Goal: Information Seeking & Learning: Learn about a topic

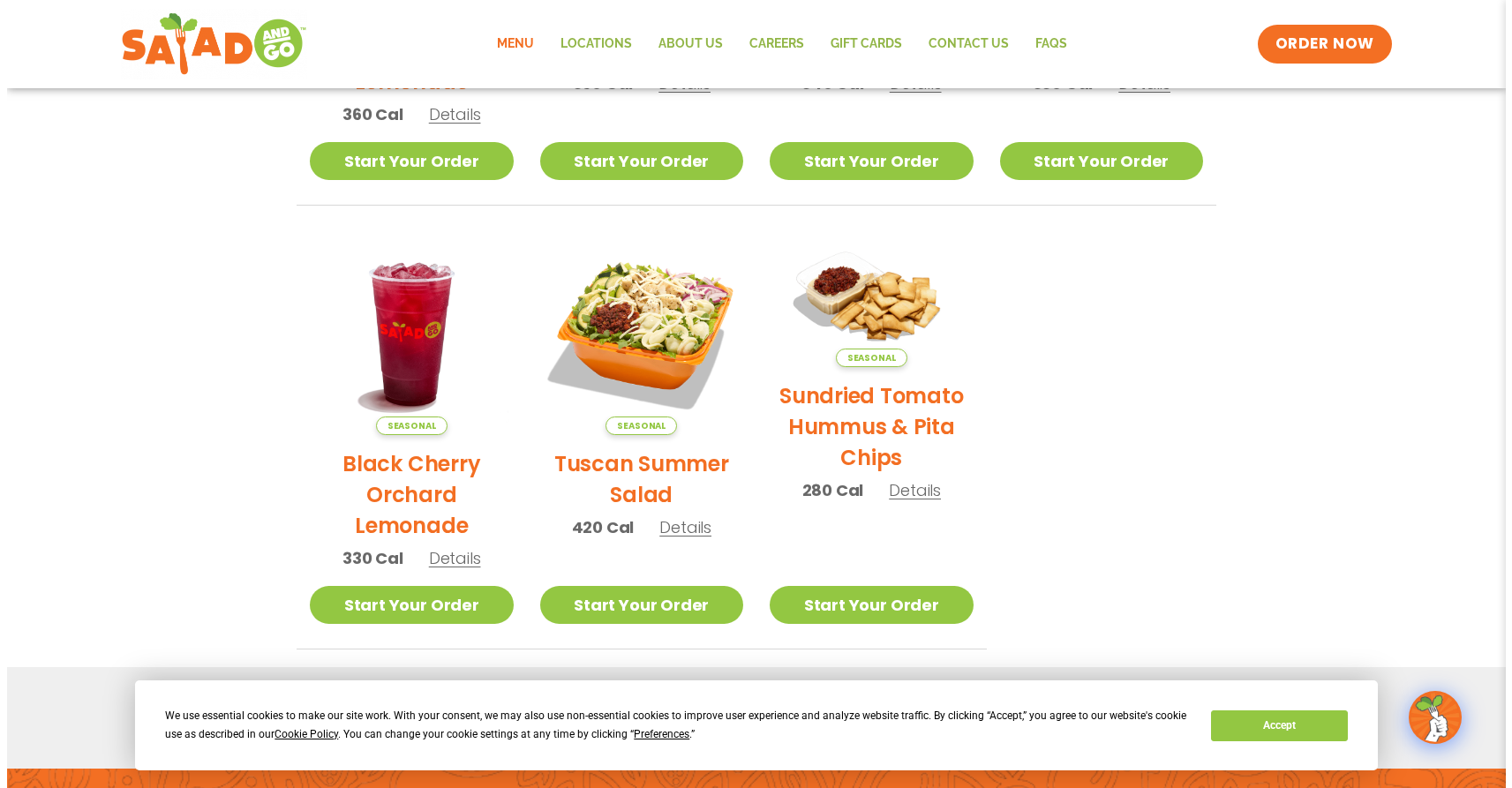
scroll to position [713, 0]
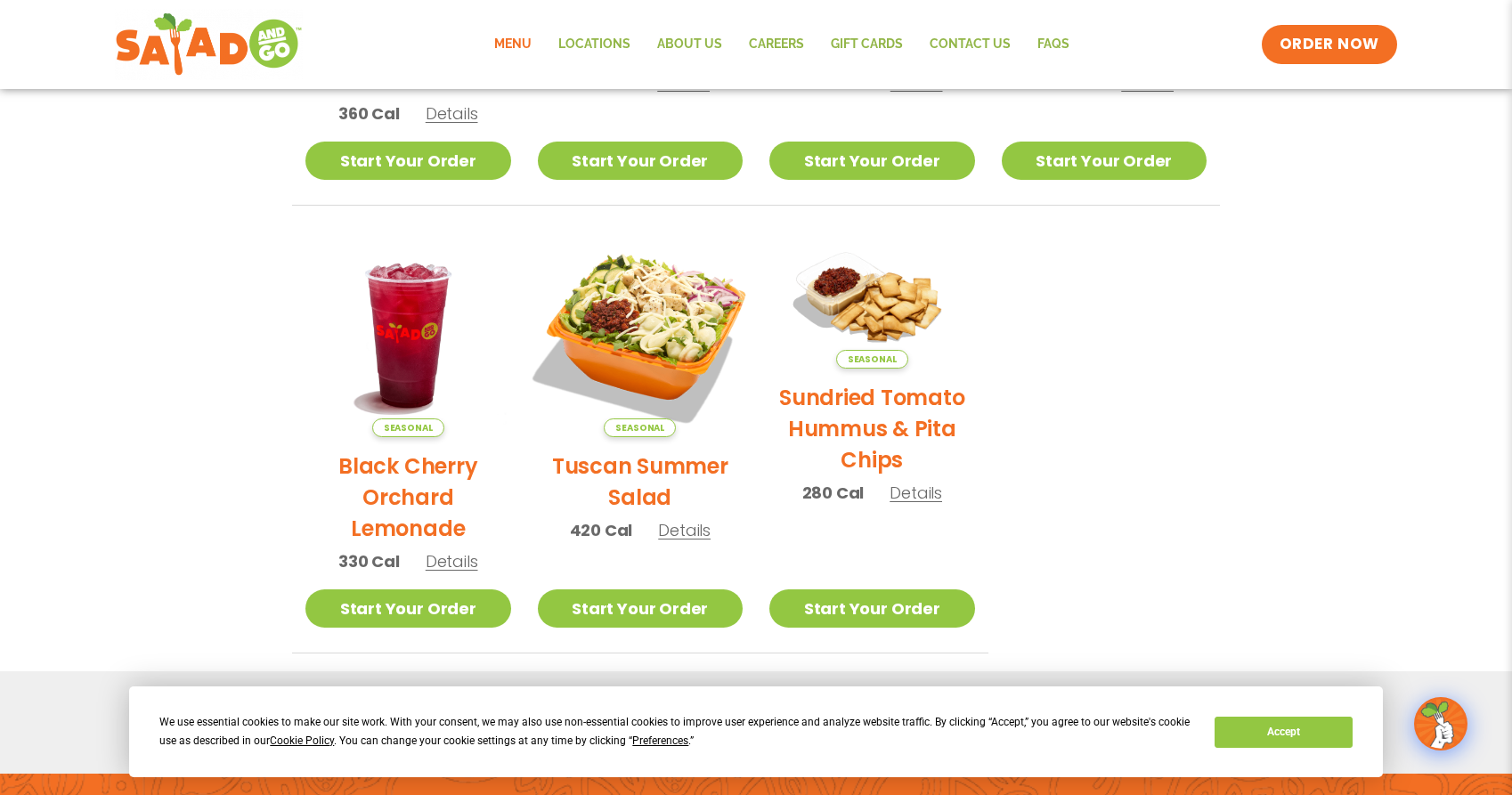
click at [626, 339] on img at bounding box center [640, 334] width 242 height 241
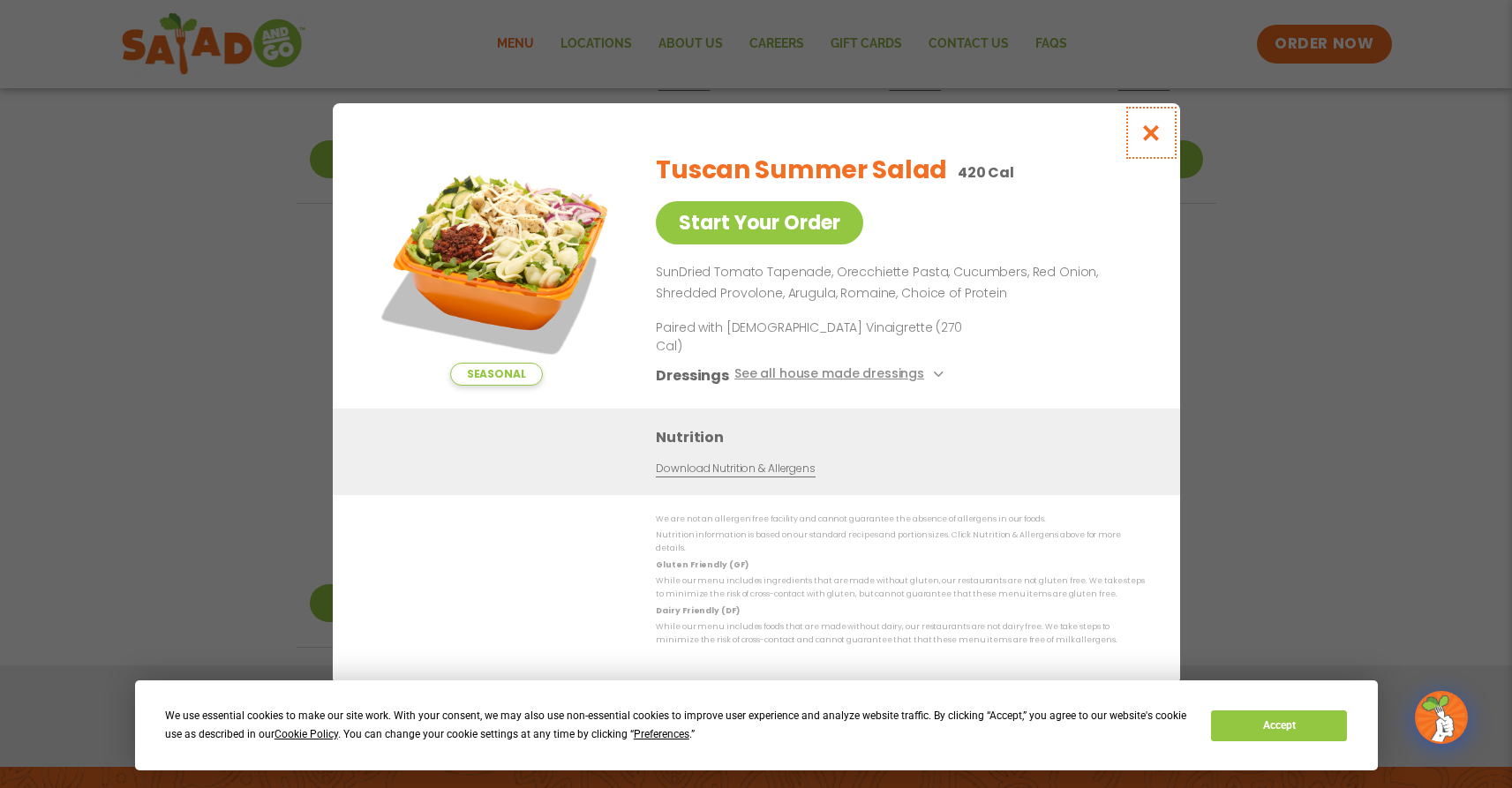
click at [1153, 142] on icon "Close modal" at bounding box center [1150, 133] width 22 height 19
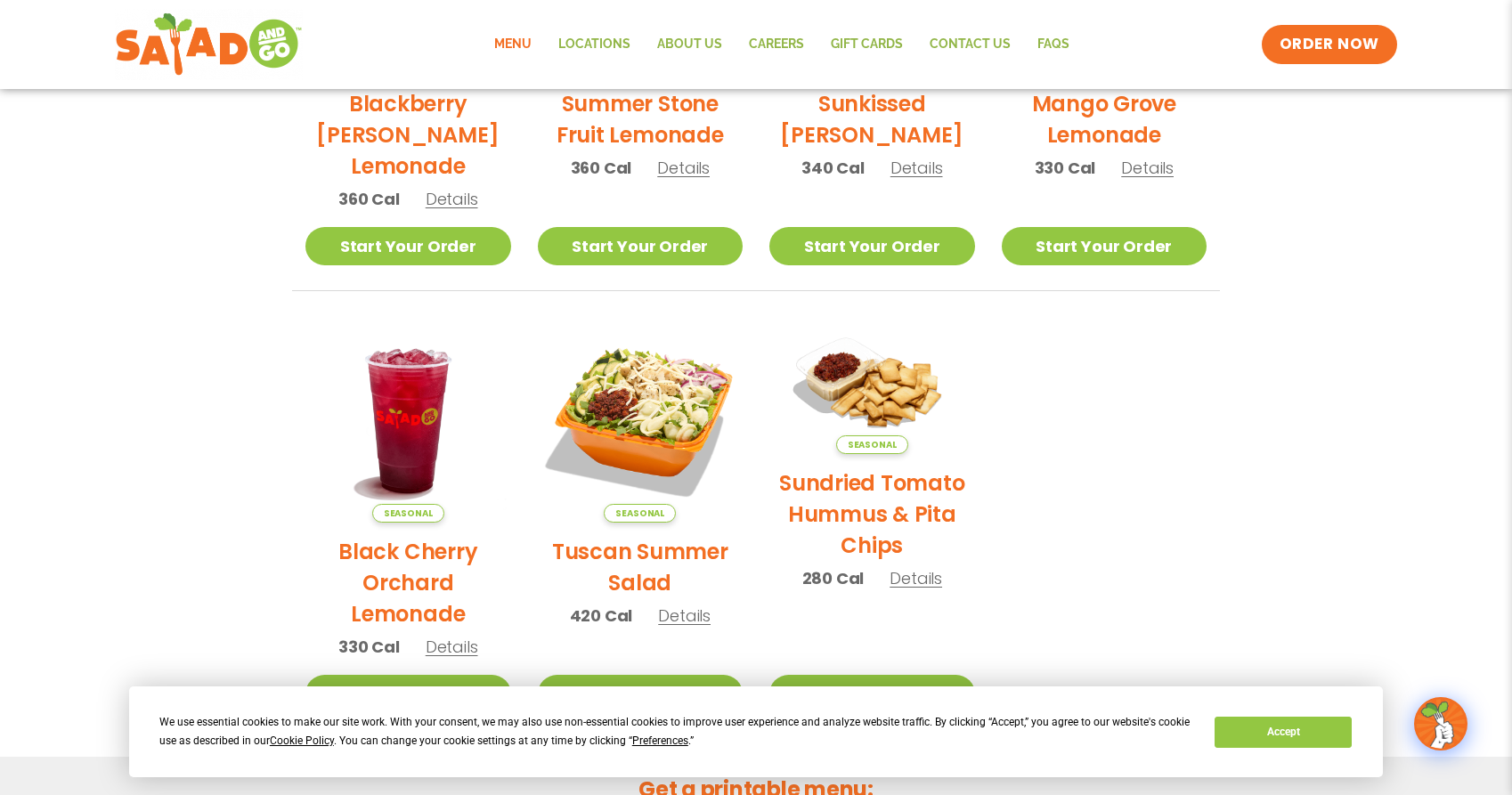
scroll to position [577, 0]
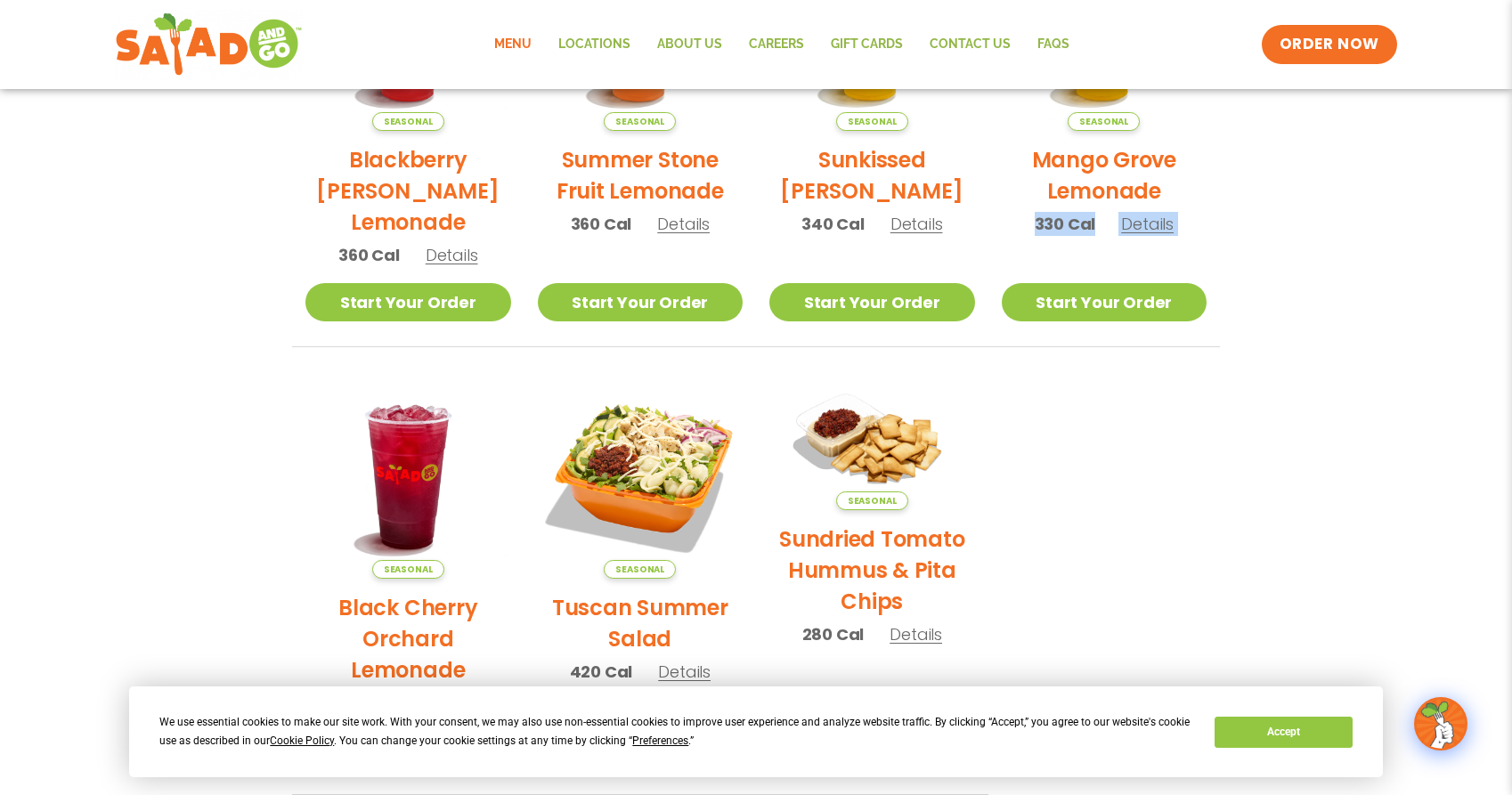
drag, startPoint x: 1509, startPoint y: 284, endPoint x: 1531, endPoint y: 196, distance: 90.7
click at [1512, 196] on html "We use essential cookies to make our site work. With your consent, we may also …" at bounding box center [756, 304] width 1512 height 1765
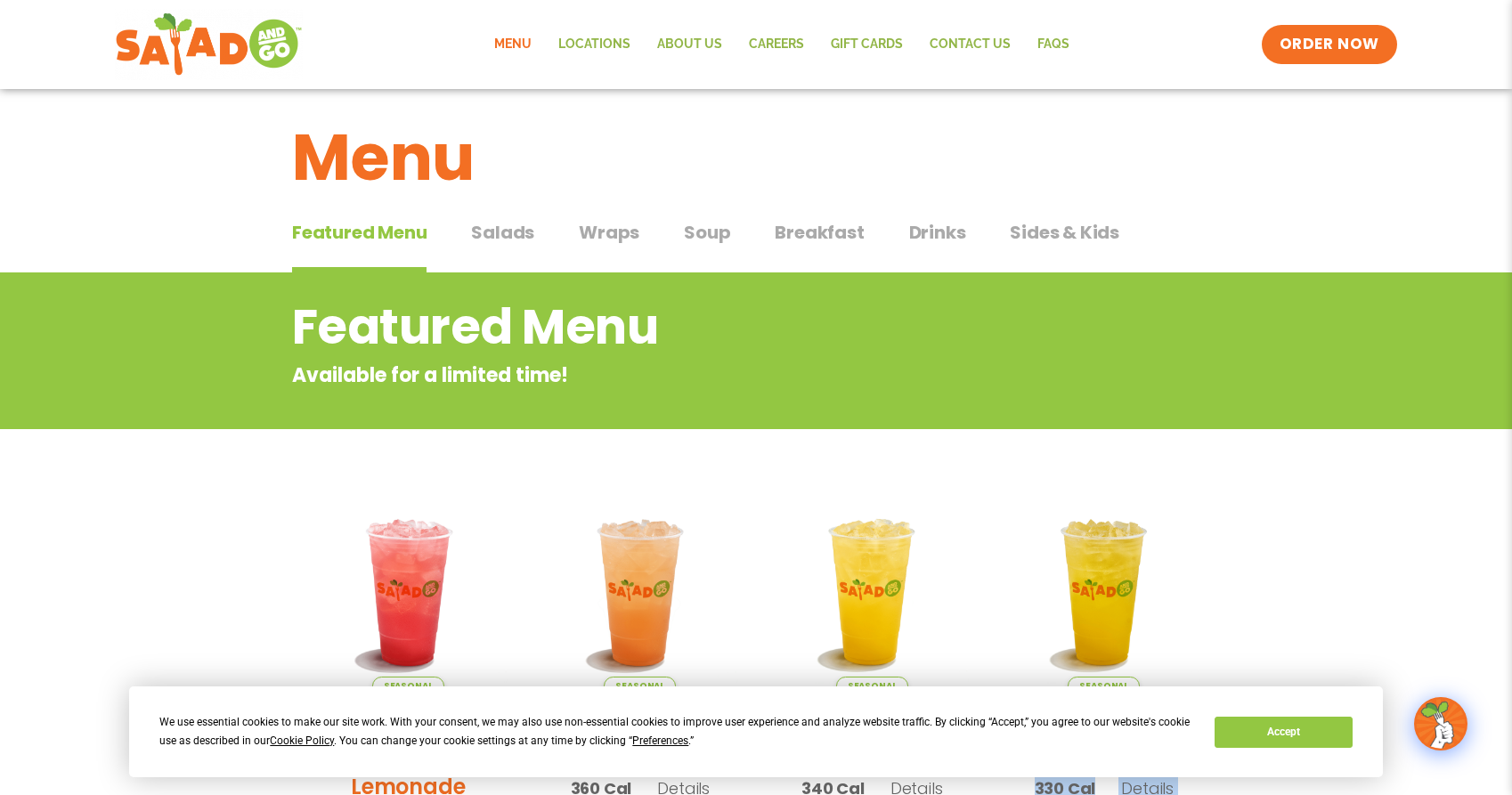
scroll to position [11, 0]
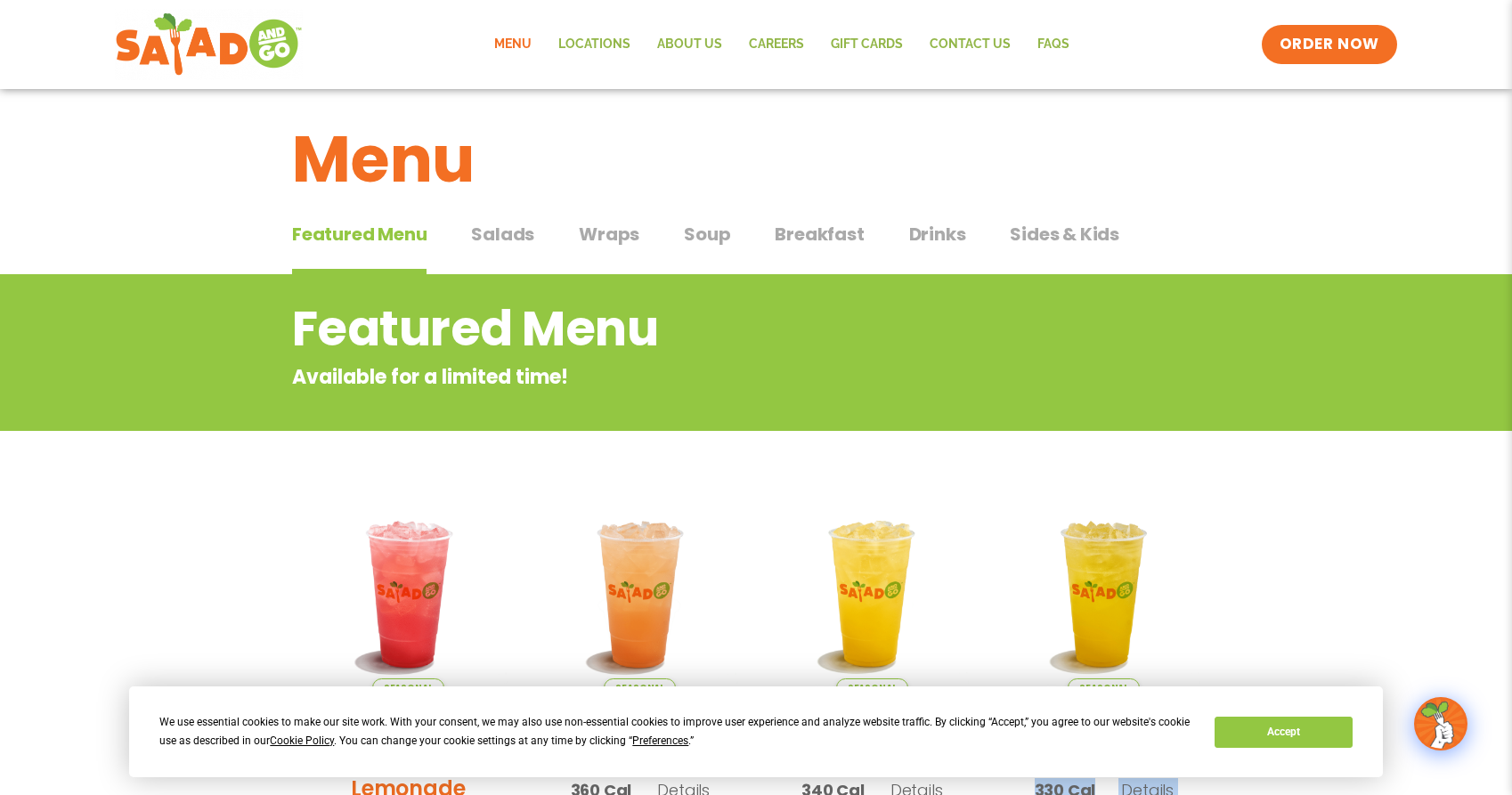
click at [602, 236] on span "Wraps" at bounding box center [608, 234] width 60 height 27
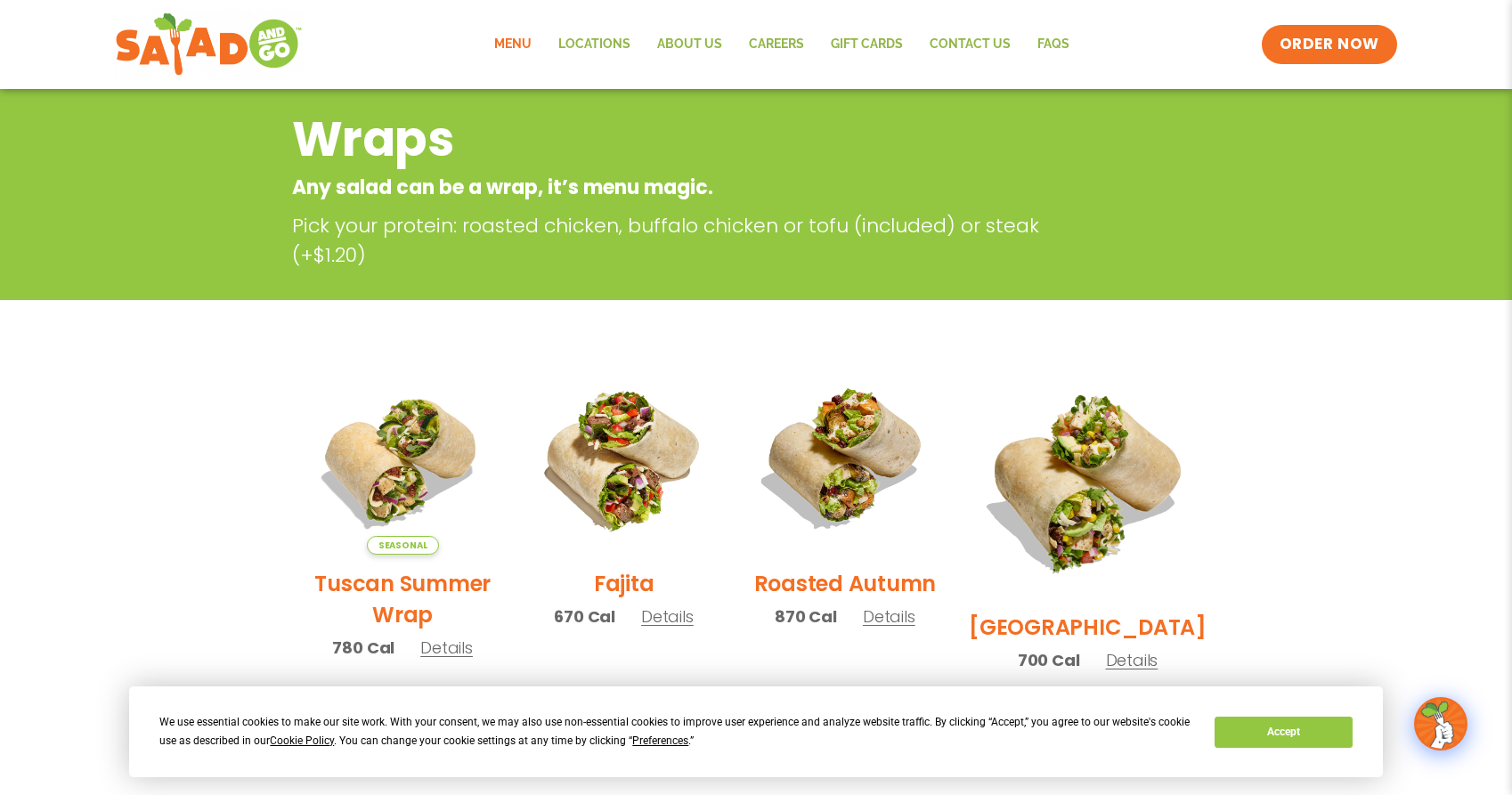
scroll to position [16, 0]
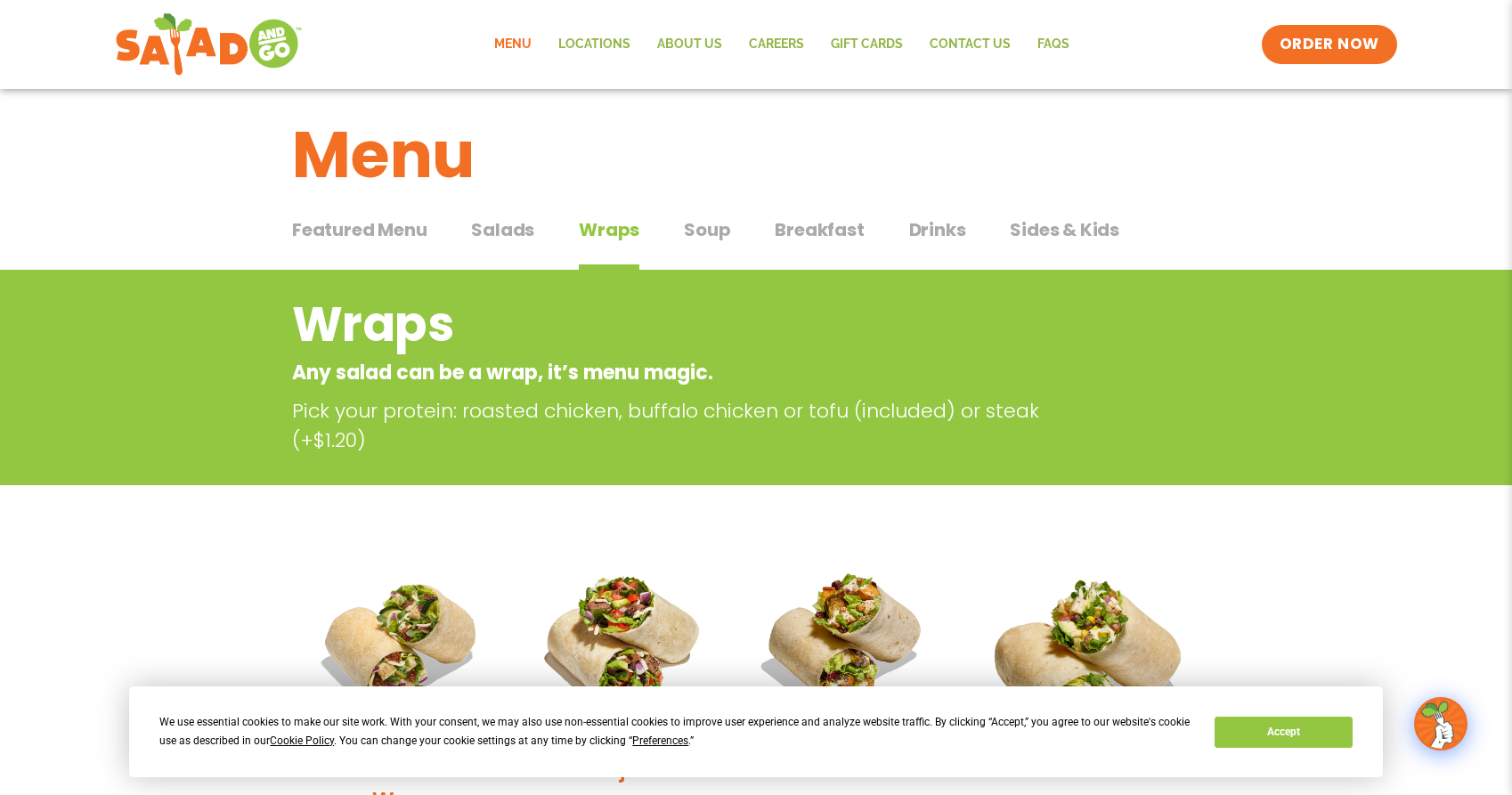
click at [718, 227] on span "Soup" at bounding box center [706, 230] width 46 height 27
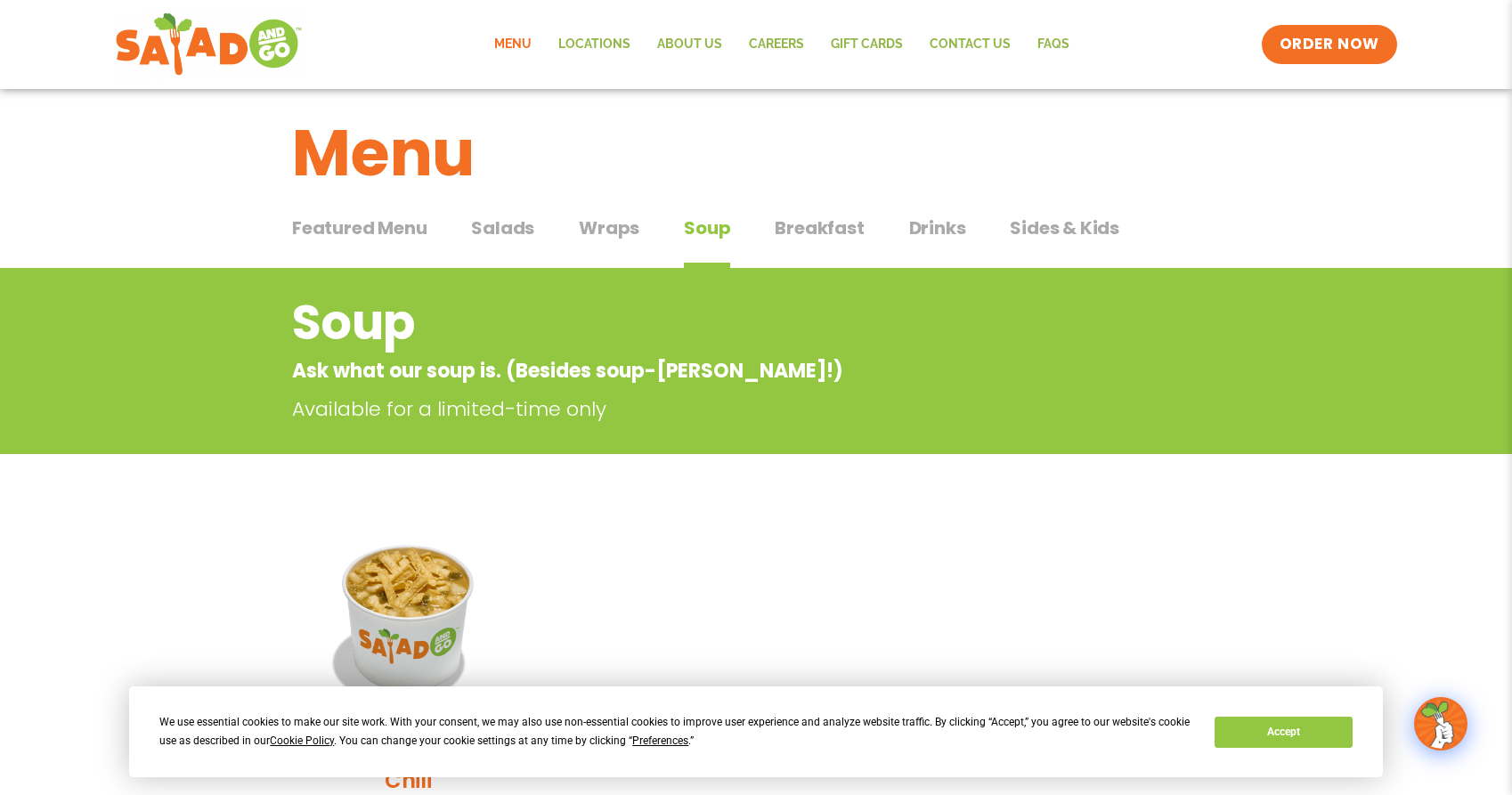
scroll to position [13, 0]
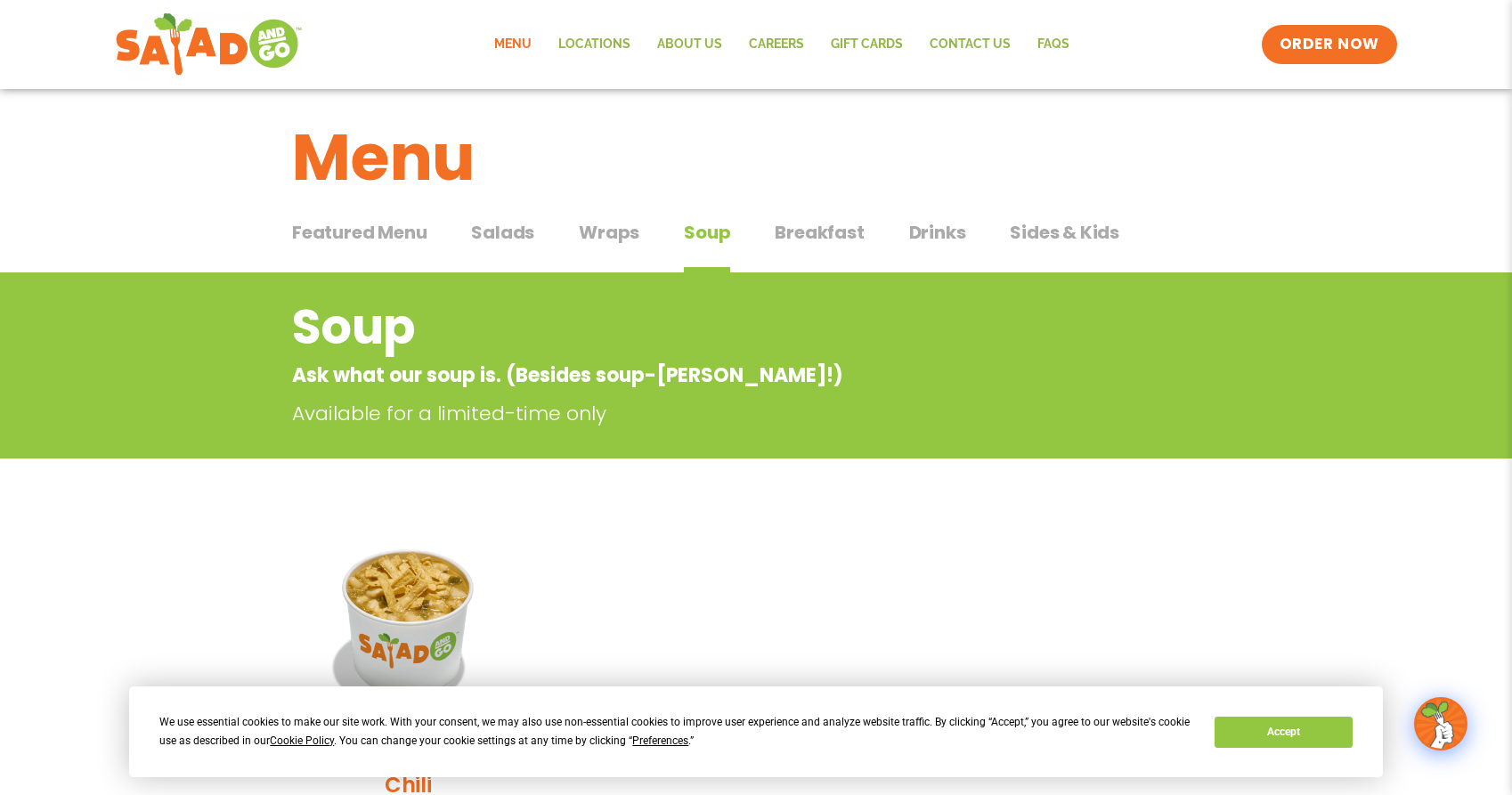
click at [614, 237] on span "Wraps" at bounding box center [608, 232] width 60 height 27
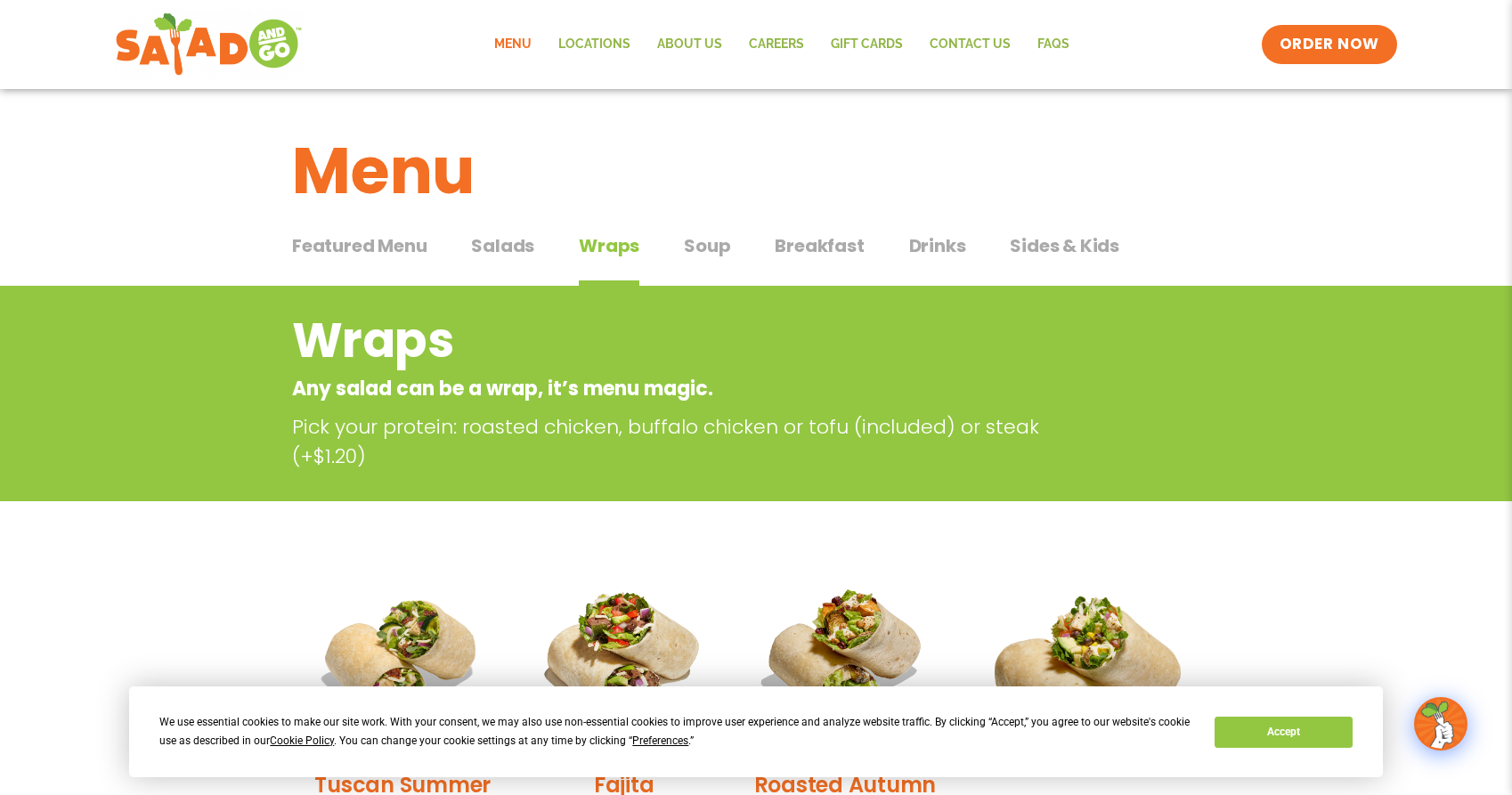
click at [504, 237] on span "Salads" at bounding box center [502, 245] width 63 height 27
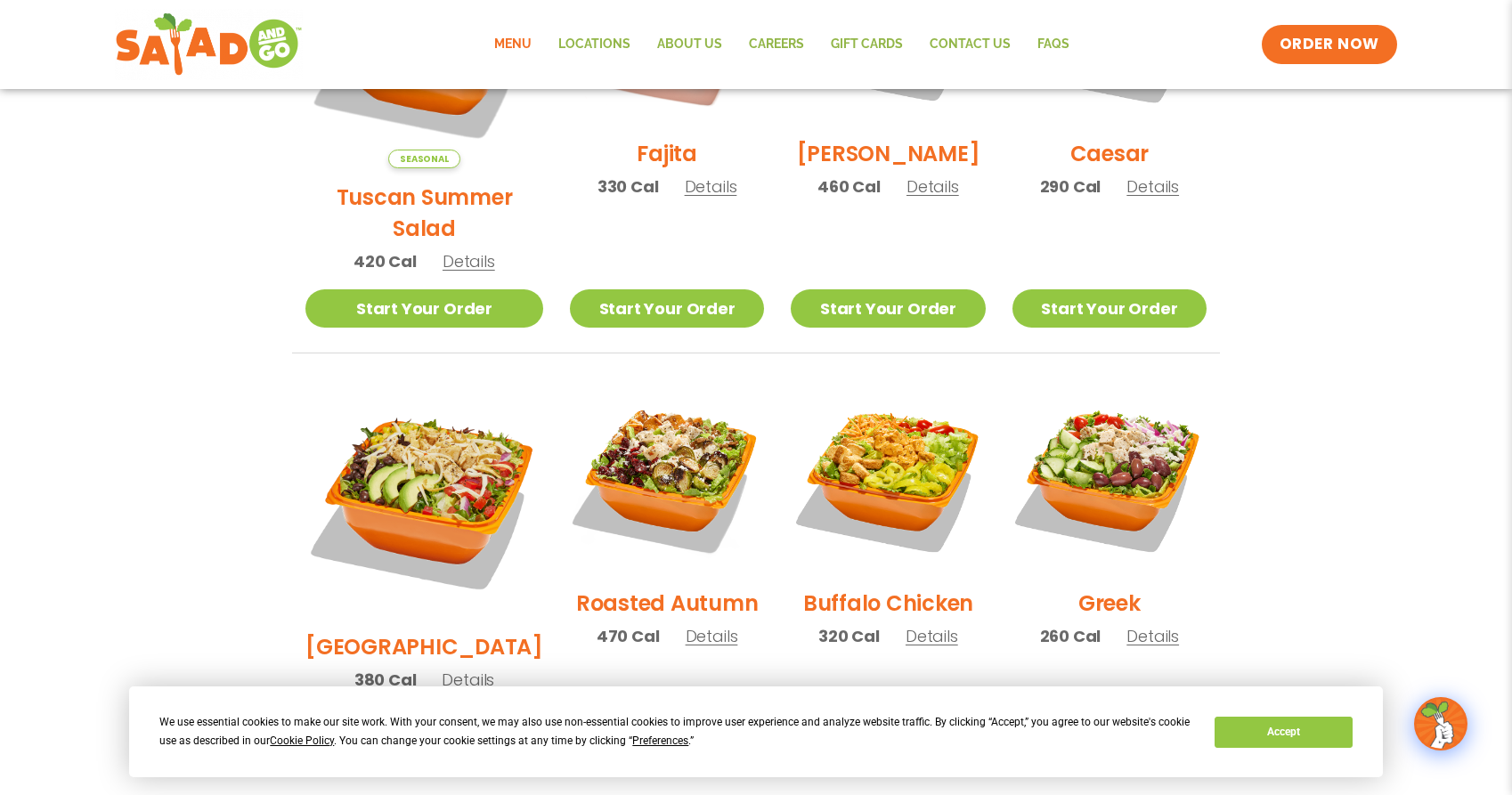
scroll to position [671, 0]
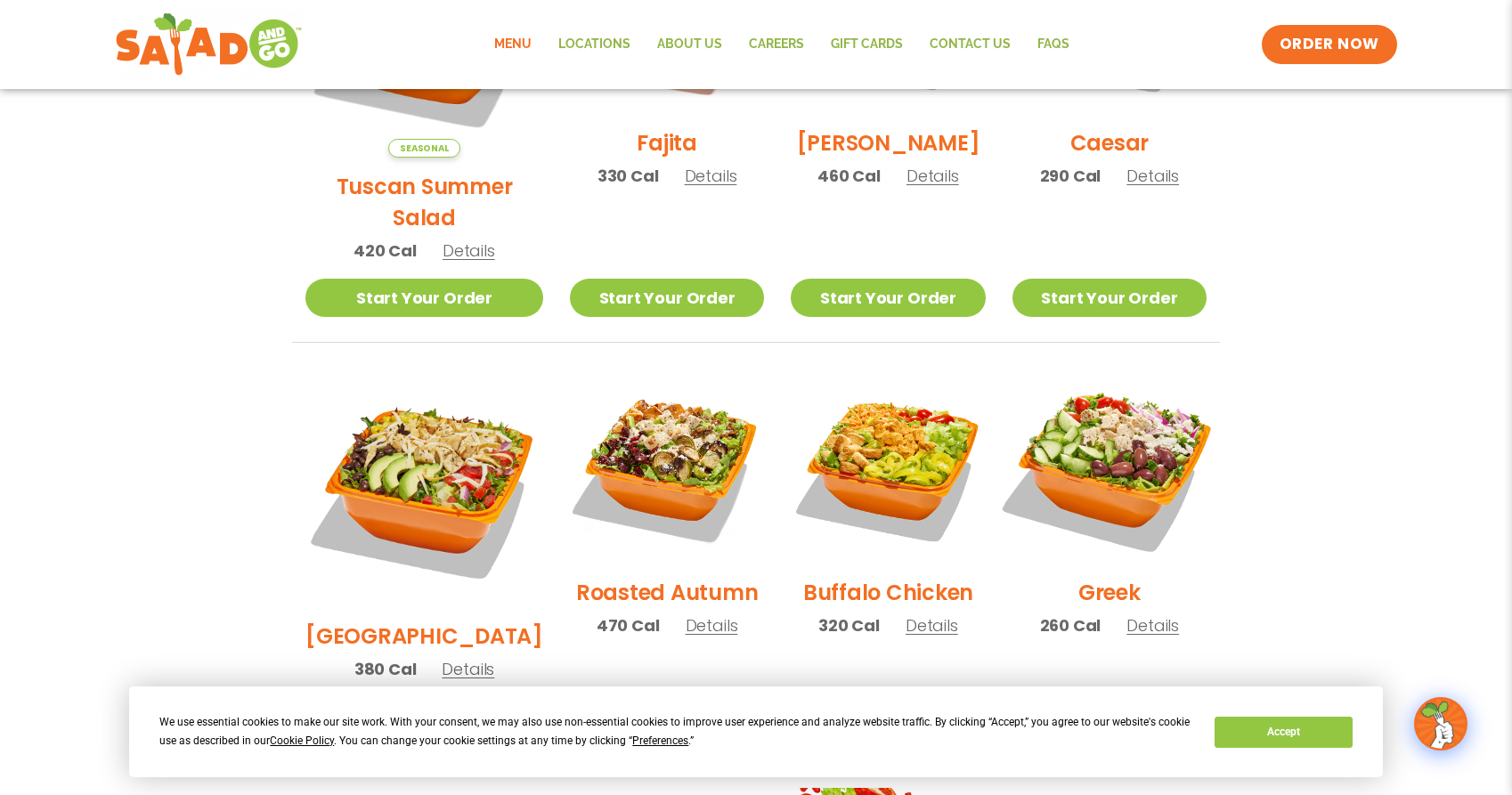
click at [1103, 442] on img at bounding box center [1109, 466] width 228 height 228
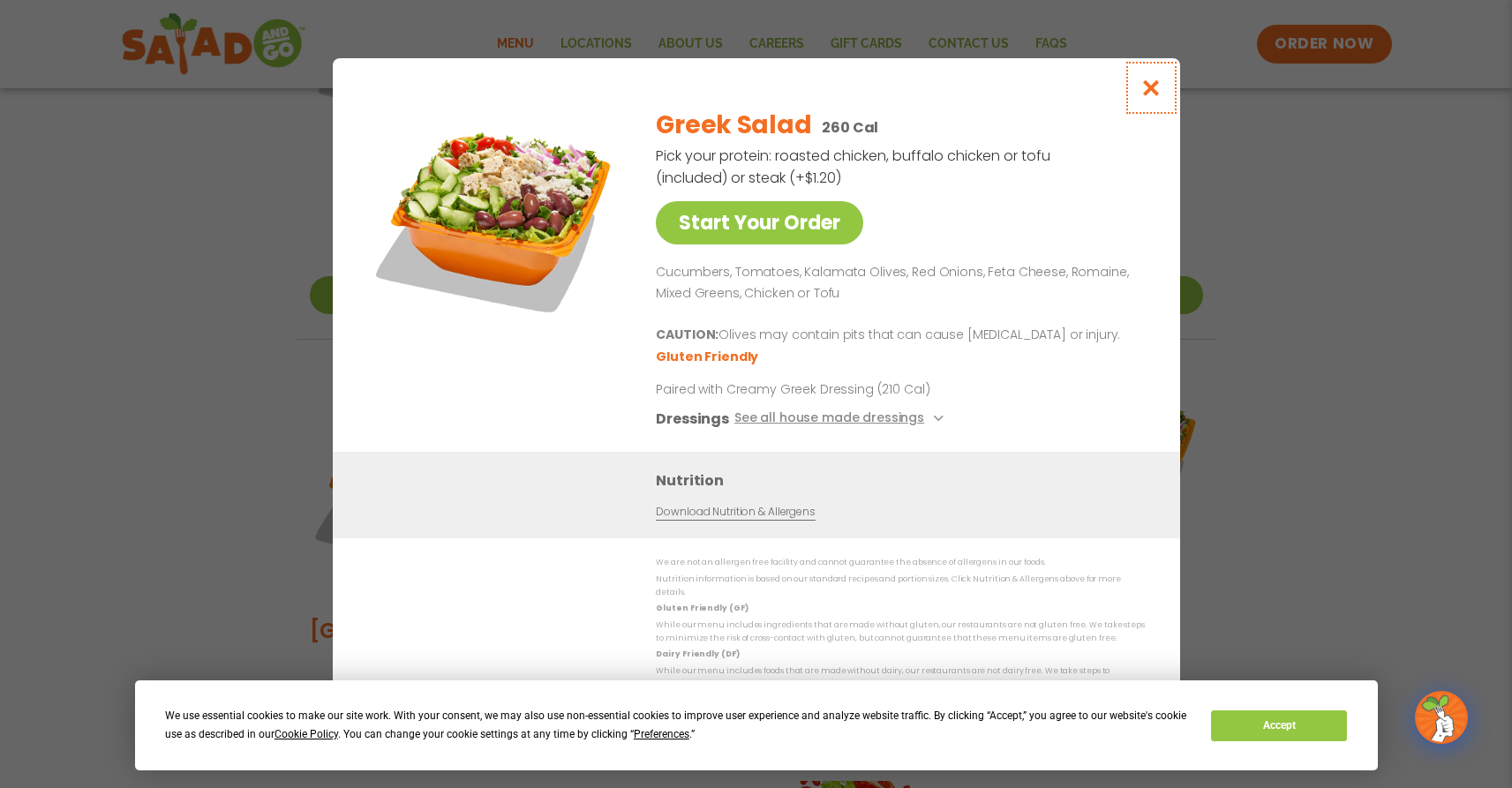
click at [1157, 93] on icon "Close modal" at bounding box center [1150, 88] width 22 height 19
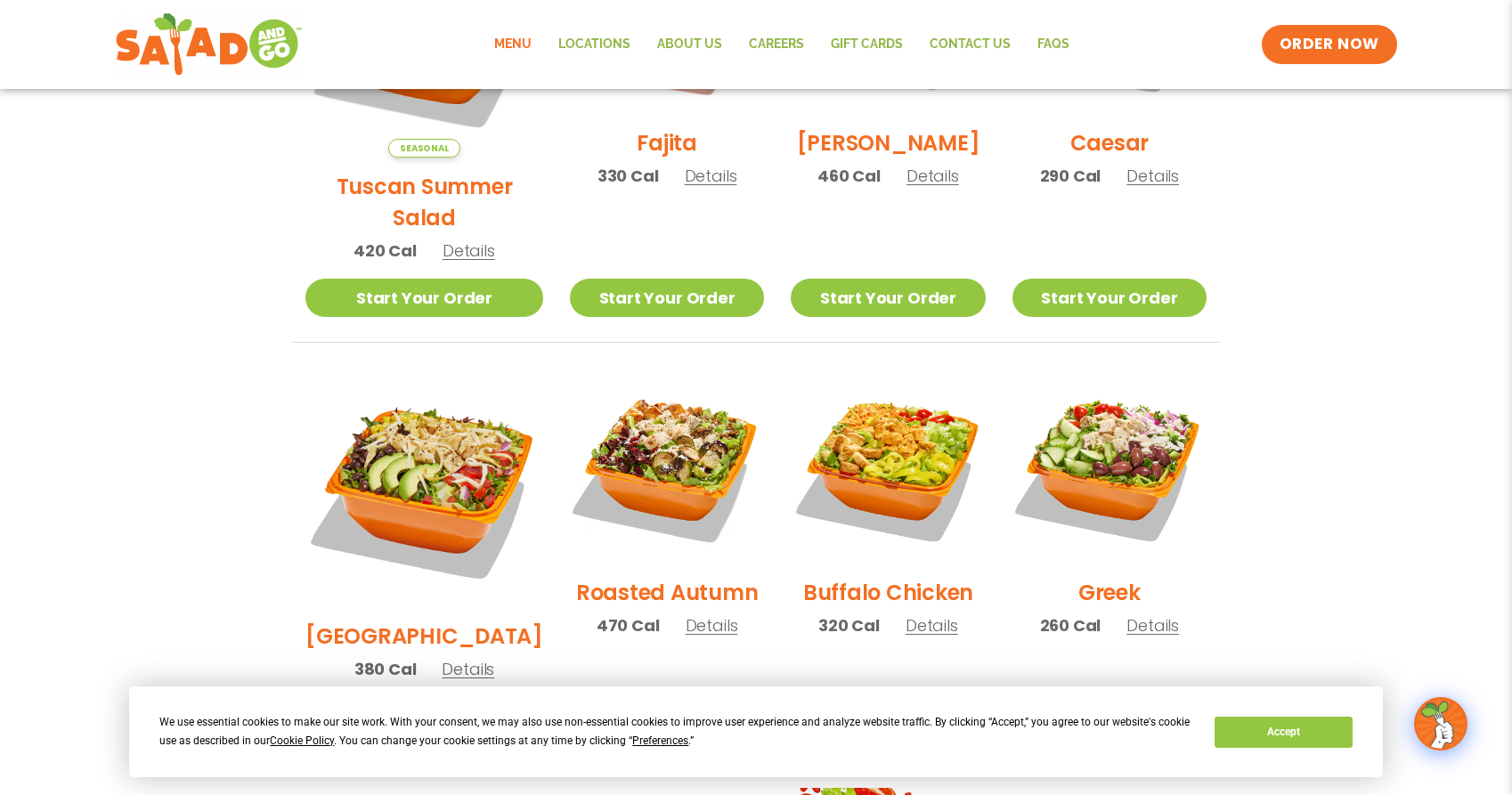
click at [457, 171] on h2 "Tuscan Summer Salad" at bounding box center [424, 201] width 238 height 62
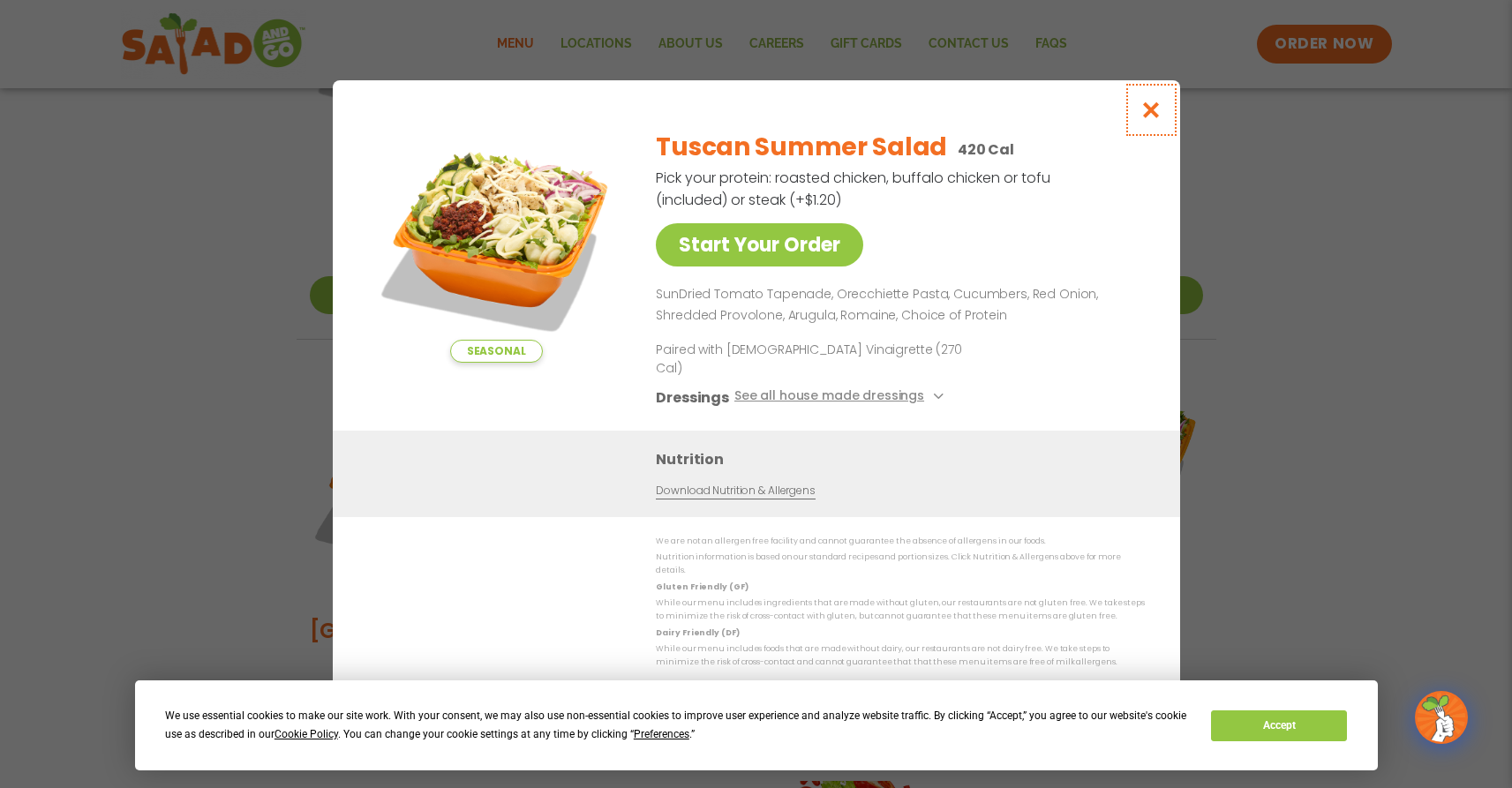
click at [1159, 119] on icon "Close modal" at bounding box center [1150, 110] width 22 height 19
